Goal: Find contact information: Find contact information

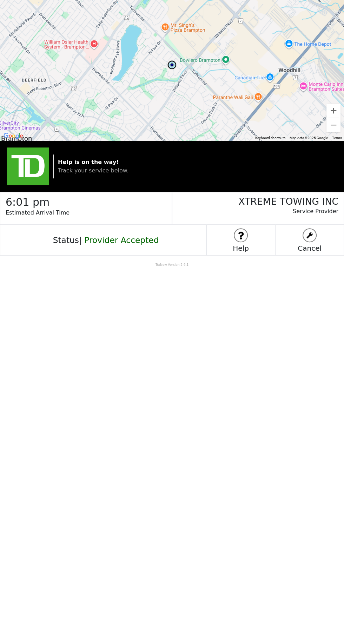
click at [239, 231] on img at bounding box center [241, 235] width 13 height 13
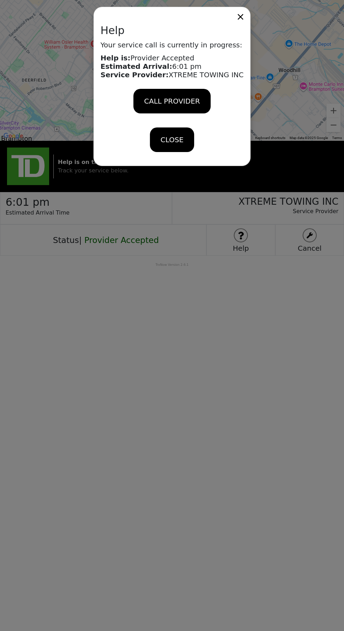
click at [190, 97] on span "CALL PROVIDER" at bounding box center [172, 101] width 56 height 11
click at [238, 17] on icon at bounding box center [241, 17] width 6 height 6
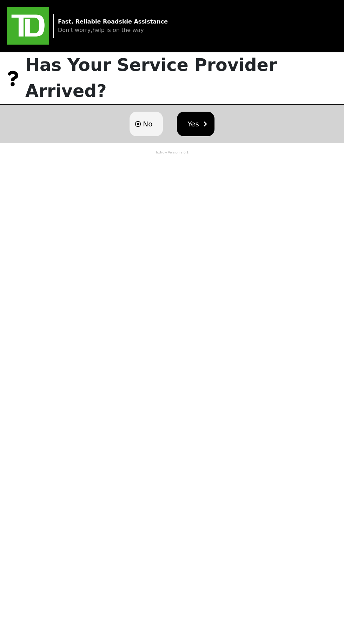
click at [145, 112] on button "No" at bounding box center [146, 124] width 33 height 25
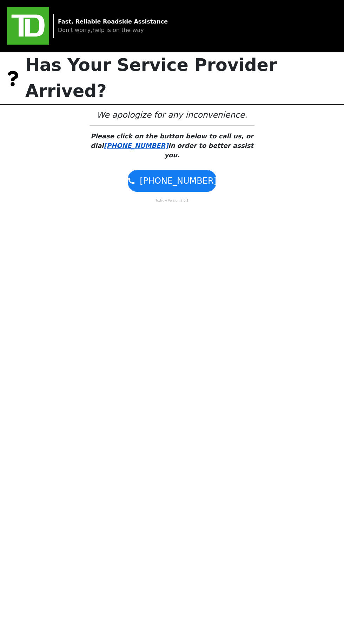
click at [149, 142] on link "[PHONE_NUMBER]" at bounding box center [136, 145] width 65 height 7
